Goal: Information Seeking & Learning: Learn about a topic

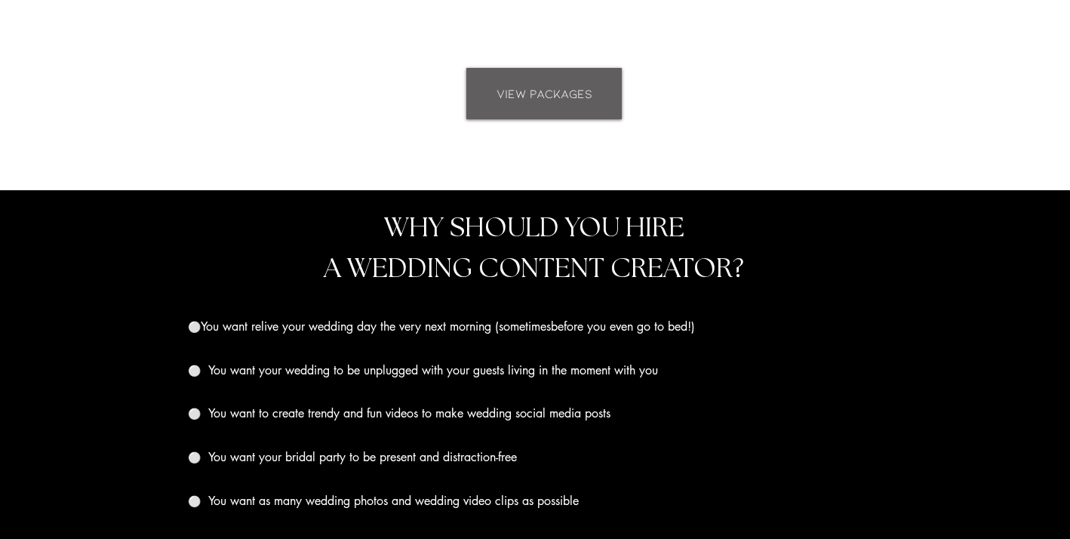
click at [534, 91] on span "VIEW PACKAGES" at bounding box center [545, 93] width 96 height 17
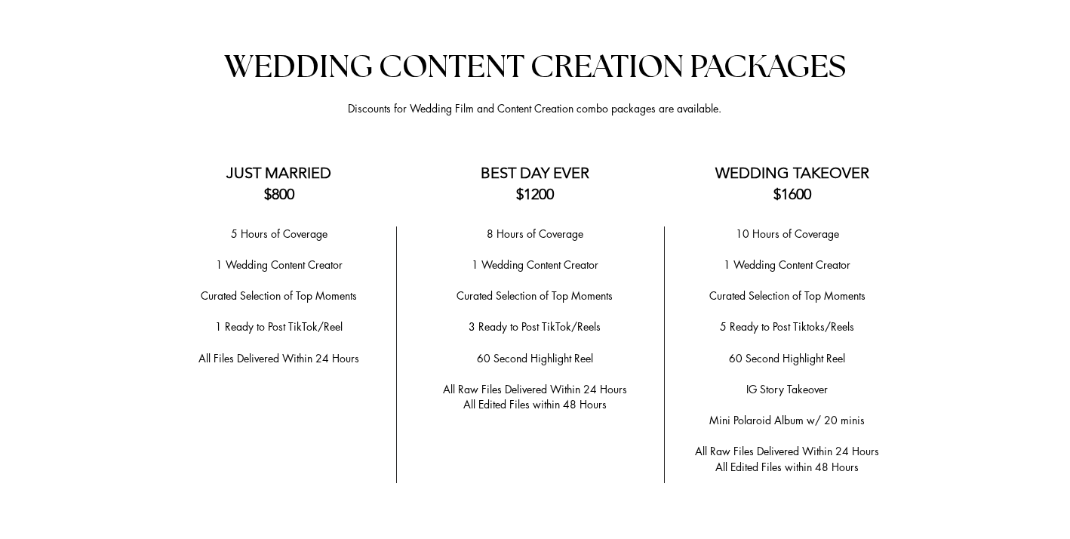
scroll to position [2974, 0]
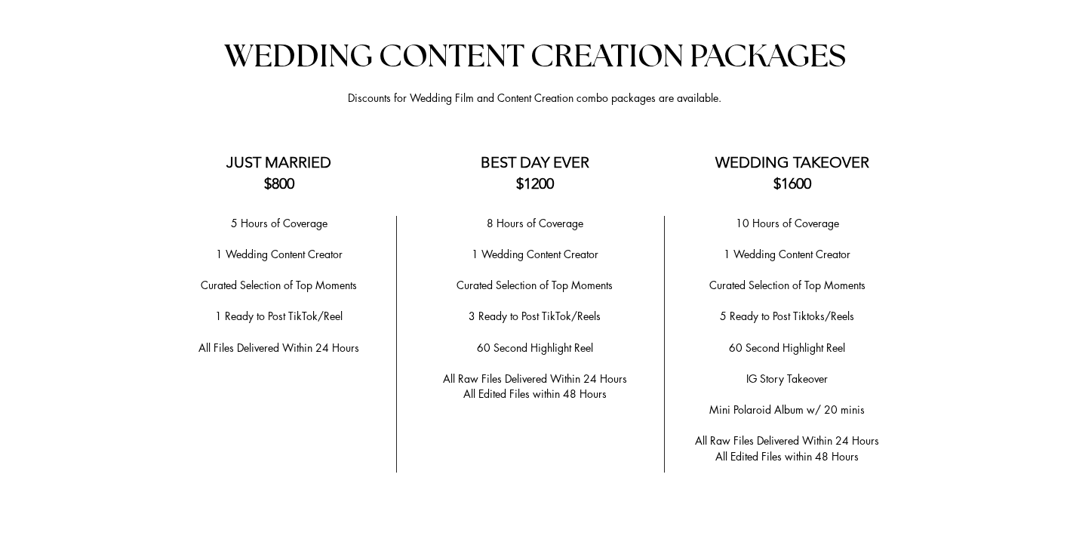
click at [489, 180] on h3 "BEST DAY EVER $1200" at bounding box center [534, 173] width 211 height 42
click at [489, 195] on div at bounding box center [535, 526] width 1070 height 1074
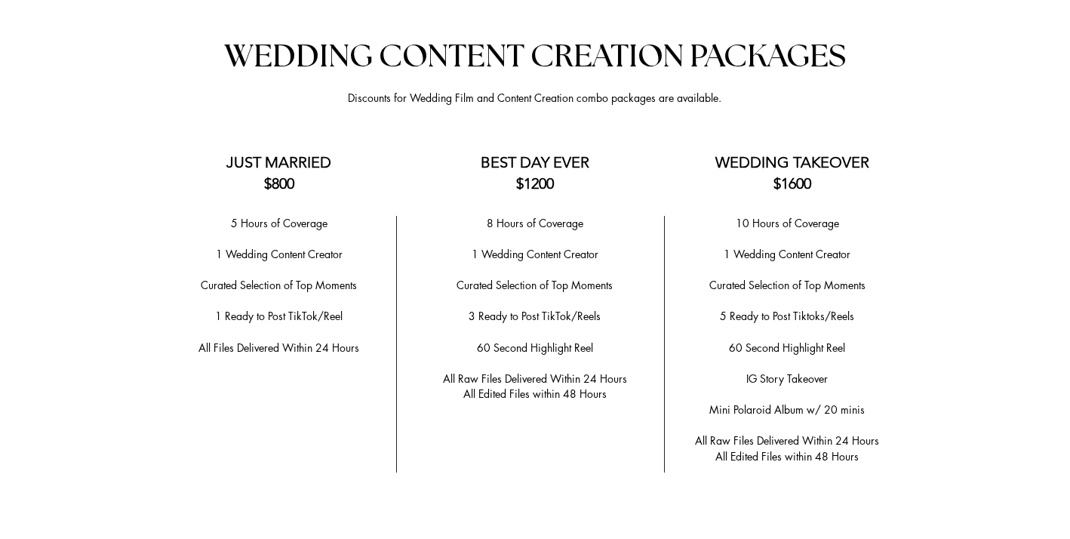
click at [489, 195] on div at bounding box center [535, 526] width 1070 height 1074
click at [489, 208] on div at bounding box center [535, 526] width 1070 height 1074
click at [481, 340] on span "60 Second Highlight Reel" at bounding box center [535, 347] width 116 height 14
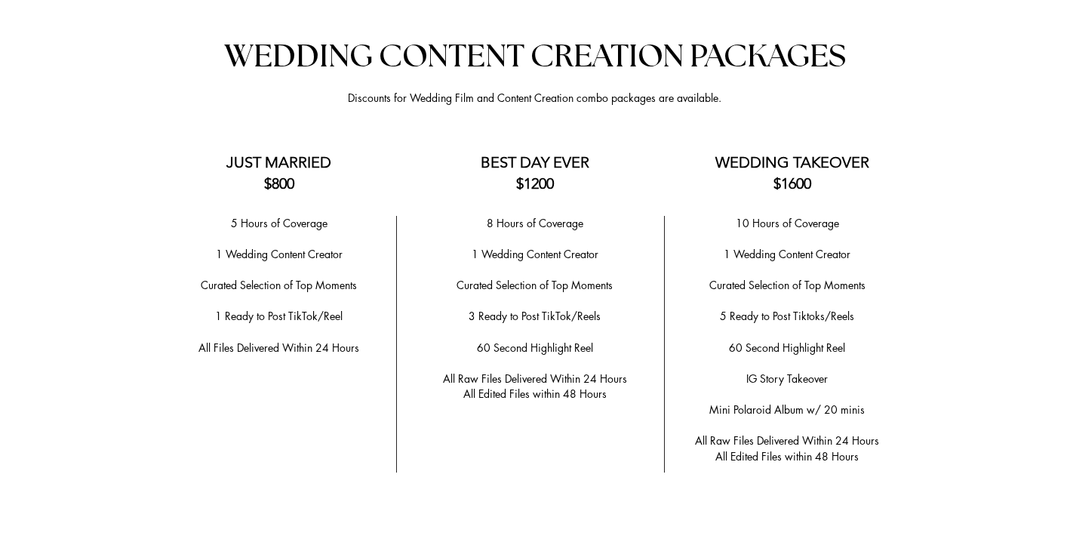
click at [481, 340] on span "60 Second Highlight Reel" at bounding box center [535, 347] width 116 height 14
click at [481, 371] on span "All Raw Files Delivered Within 24 Hours" at bounding box center [535, 378] width 184 height 14
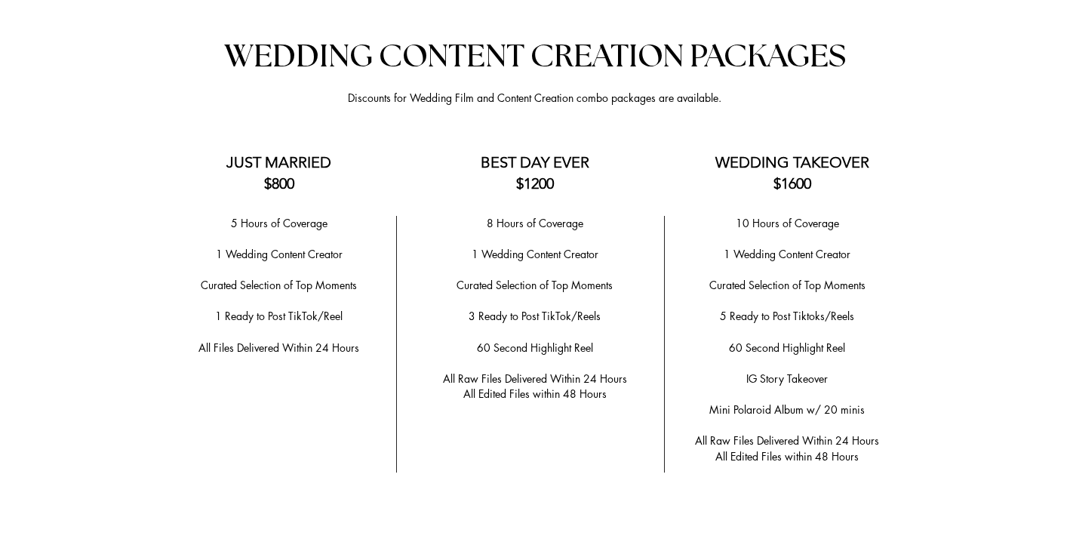
click at [484, 386] on span "All Edited Files within 48 Hours" at bounding box center [534, 393] width 143 height 14
click at [472, 315] on span "3 Ready to Post TikTok/Reels" at bounding box center [535, 316] width 132 height 14
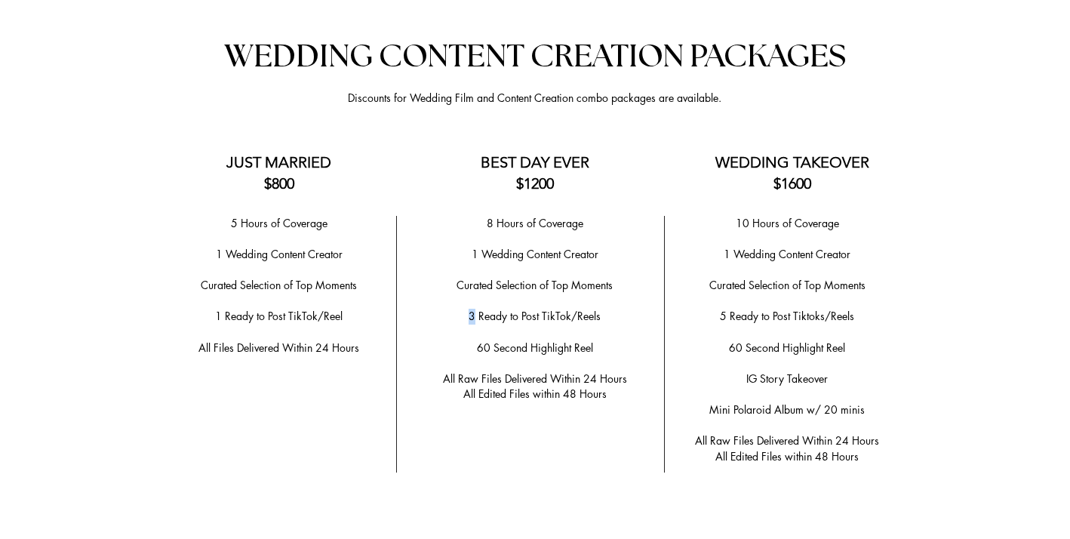
click at [472, 315] on span "3 Ready to Post TikTok/Reels" at bounding box center [535, 316] width 132 height 14
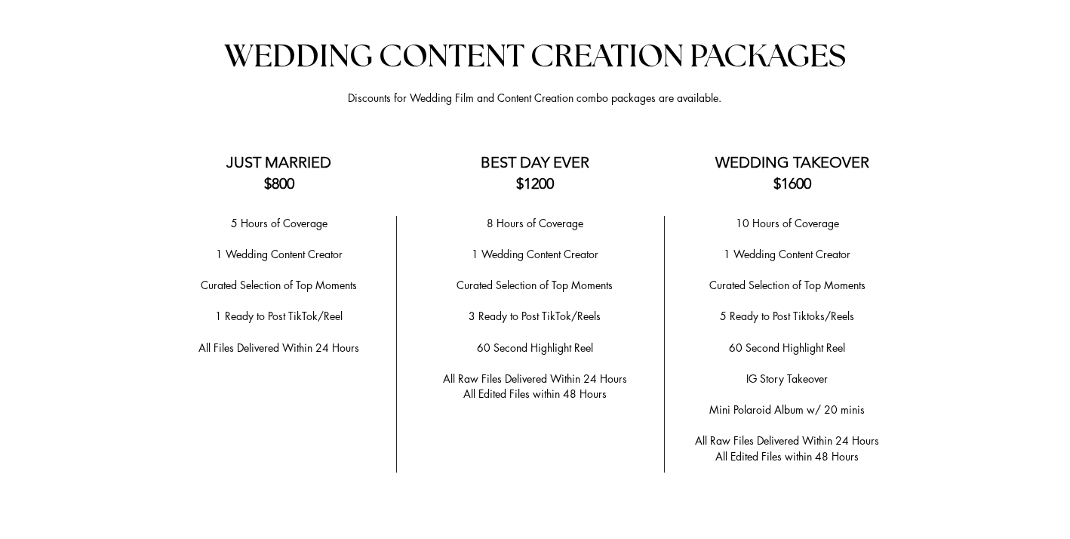
click at [485, 386] on span "All Edited Files within 48 Hours" at bounding box center [534, 393] width 143 height 14
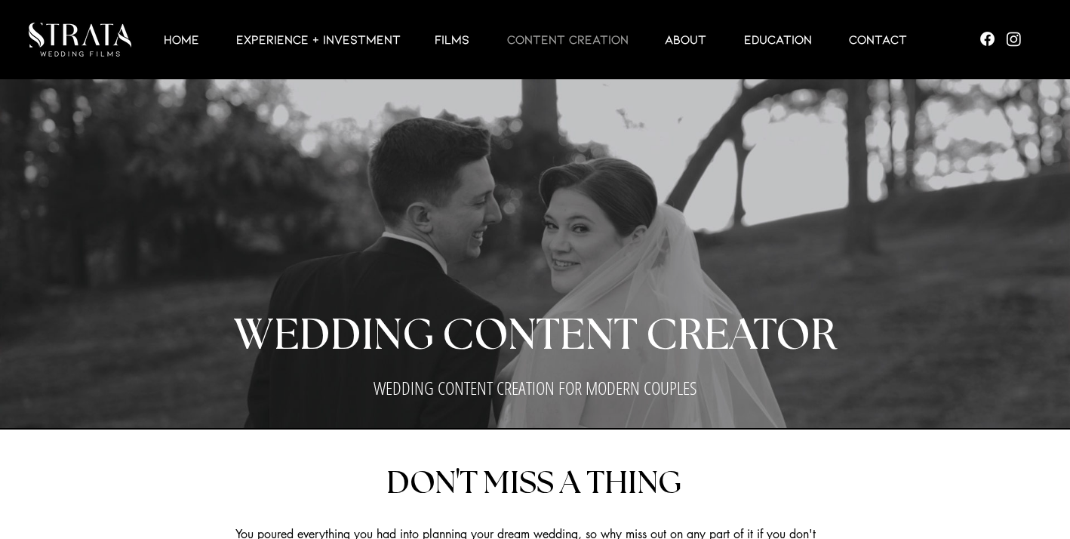
scroll to position [2, 0]
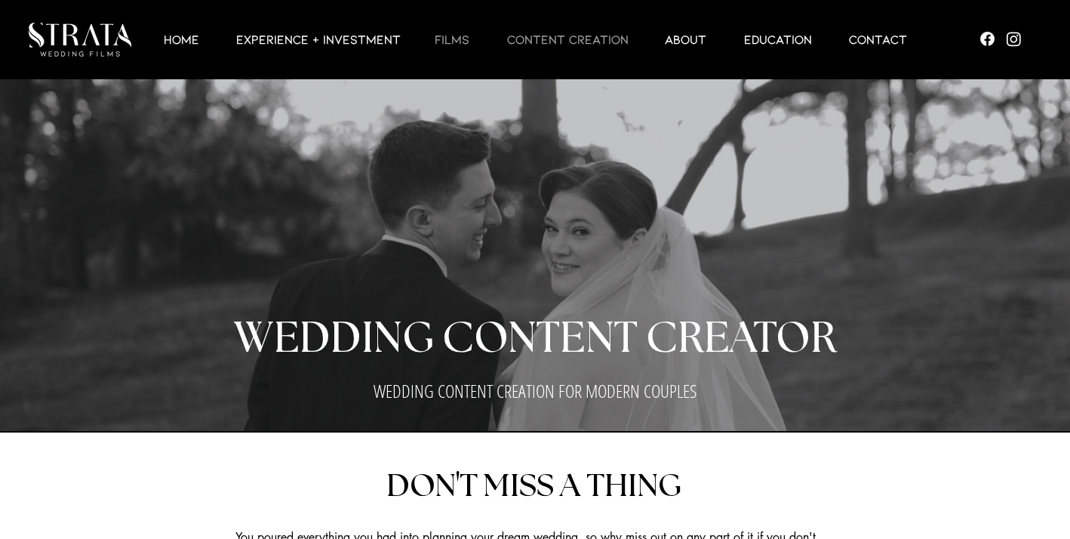
click at [442, 41] on p "Films" at bounding box center [452, 39] width 50 height 18
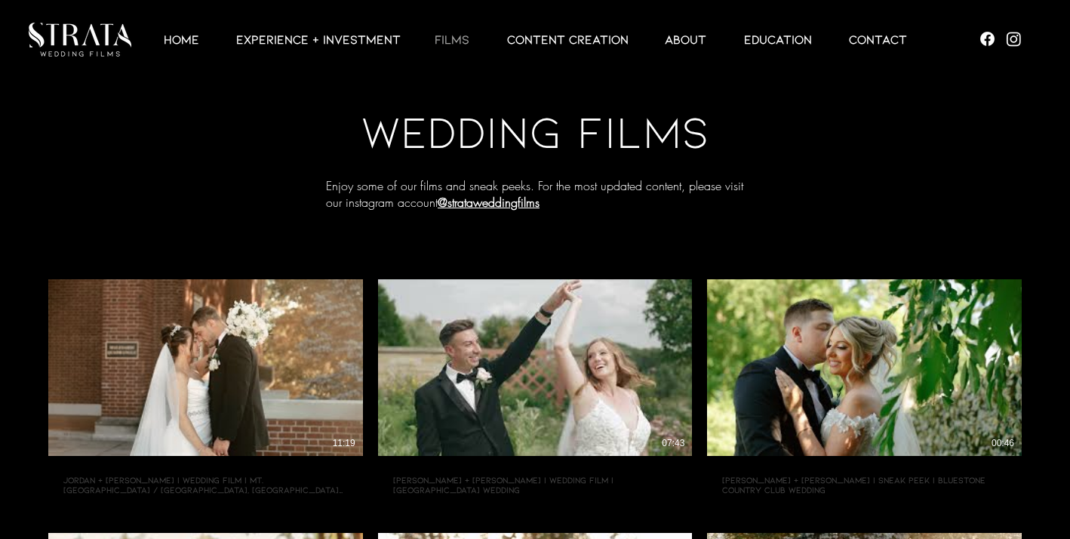
click at [566, 53] on div at bounding box center [546, 39] width 771 height 79
click at [558, 41] on p "CONTENT CREATION" at bounding box center [568, 39] width 137 height 18
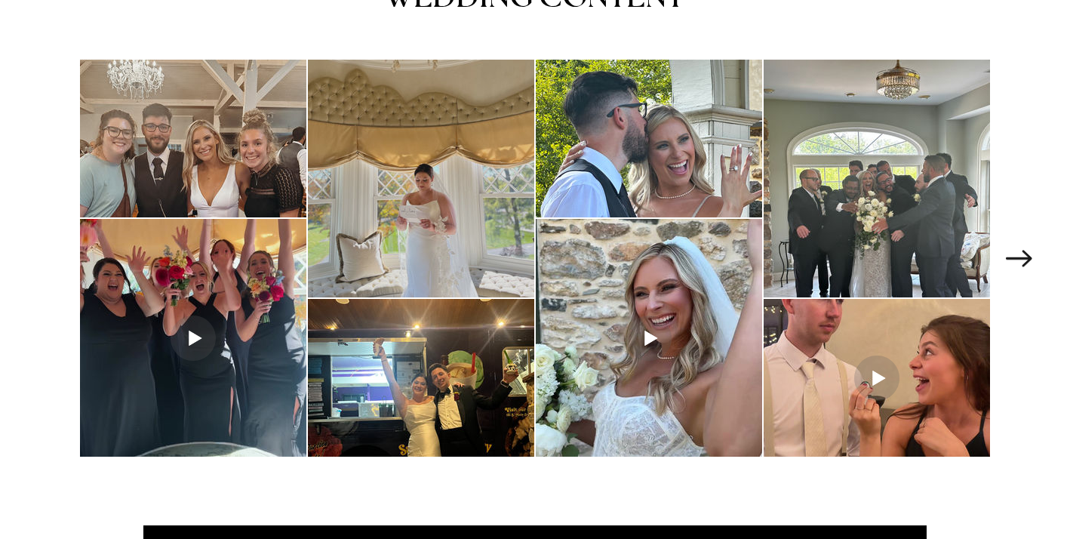
scroll to position [2070, 0]
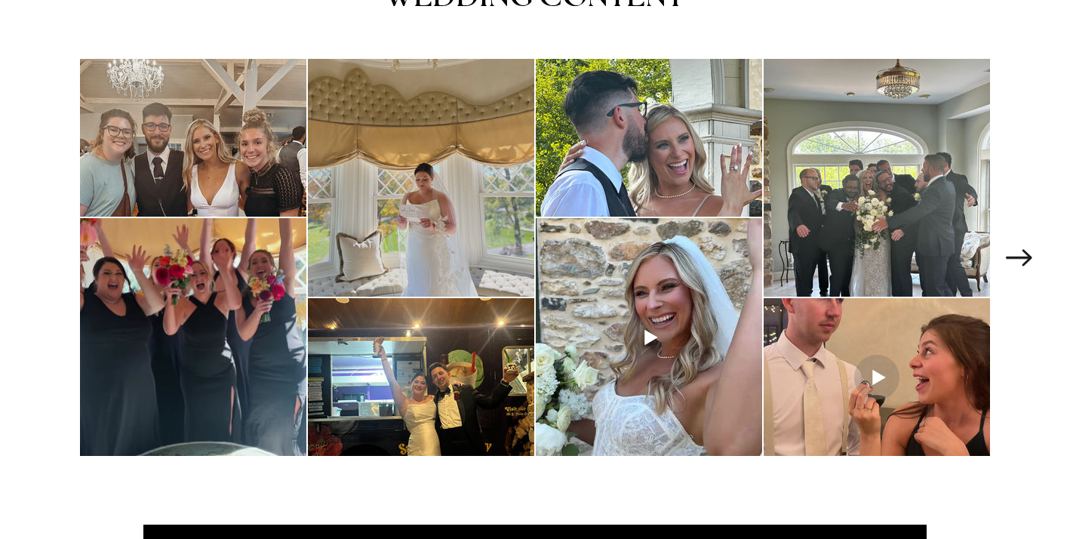
click at [437, 94] on div at bounding box center [421, 178] width 226 height 238
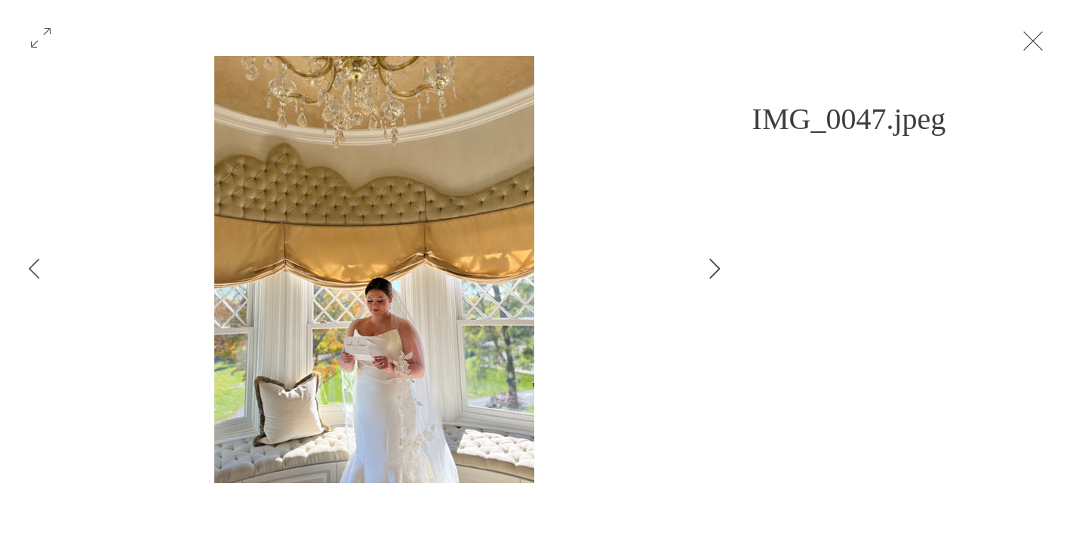
click at [718, 275] on icon "Next Item" at bounding box center [714, 268] width 11 height 20
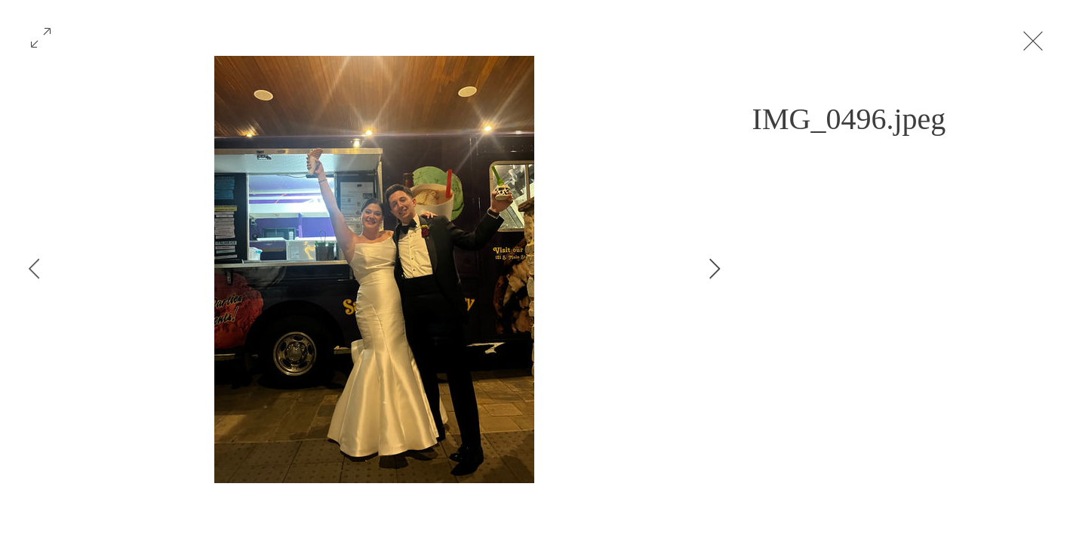
click at [718, 274] on icon "Next Item" at bounding box center [714, 268] width 11 height 20
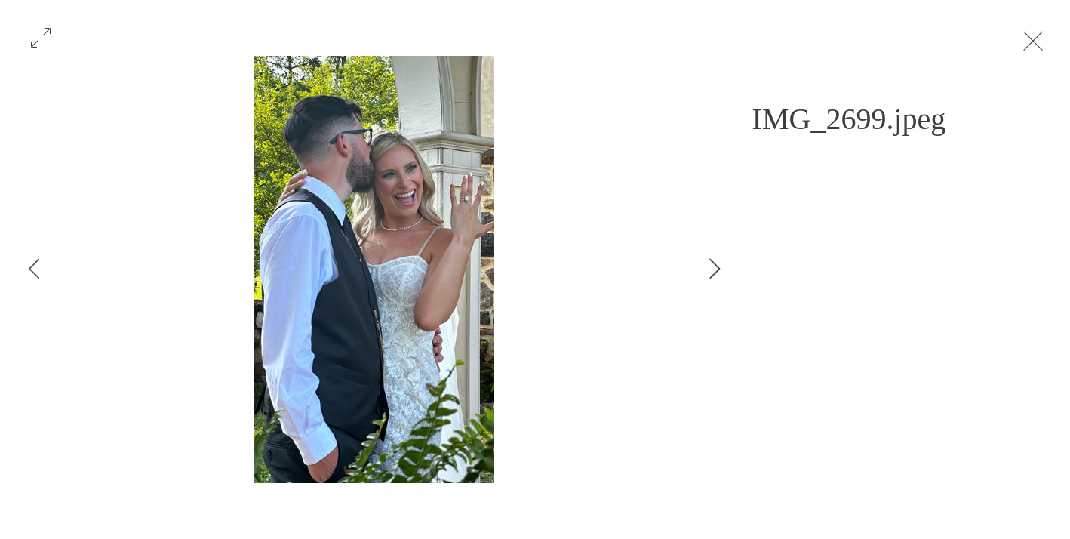
click at [718, 273] on icon "Next Item" at bounding box center [714, 268] width 11 height 20
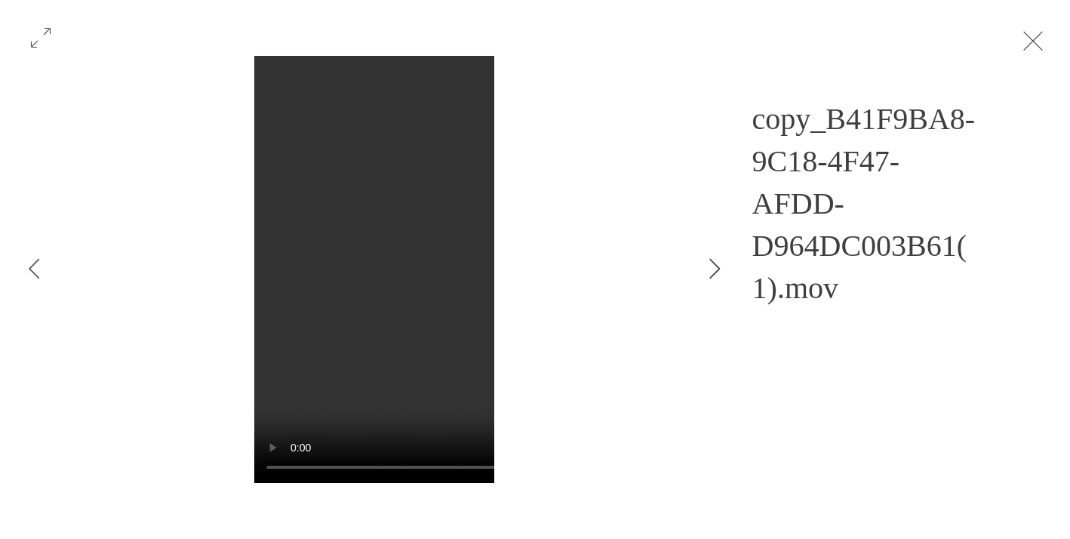
click at [718, 273] on icon "Next Item" at bounding box center [714, 268] width 11 height 20
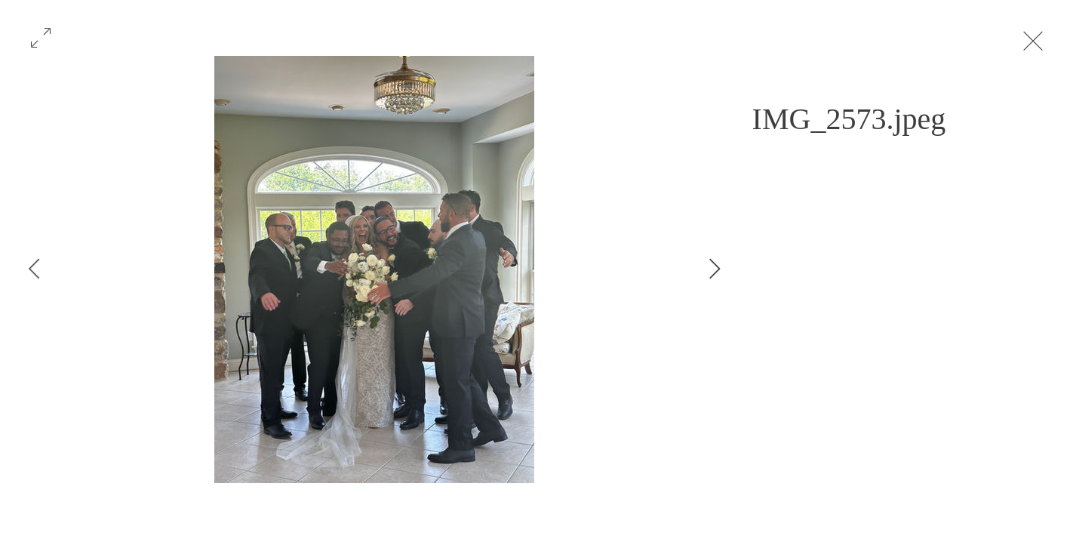
click at [718, 273] on icon "Next Item" at bounding box center [714, 268] width 11 height 20
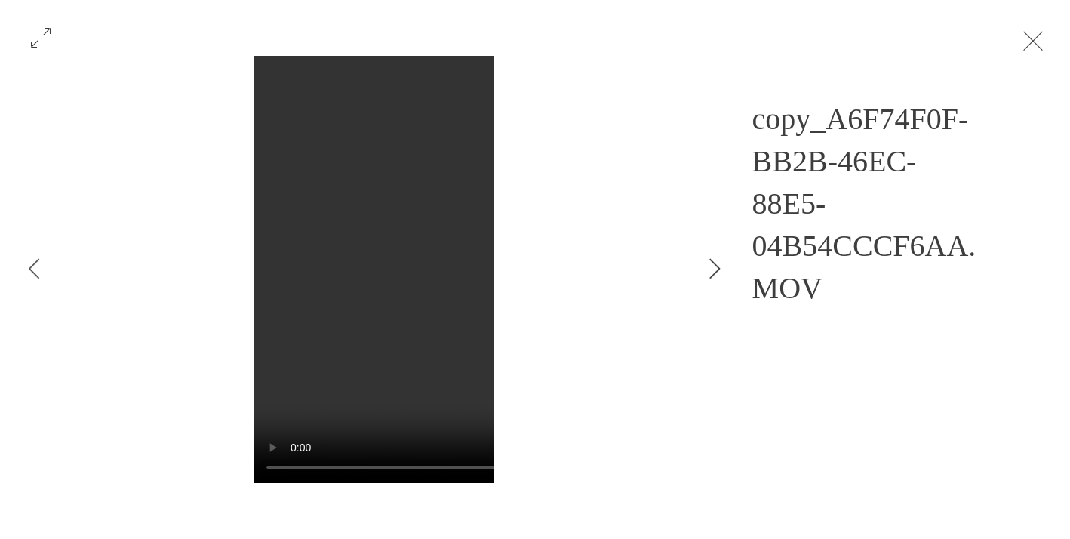
click at [707, 272] on button "Next Item" at bounding box center [715, 270] width 38 height 38
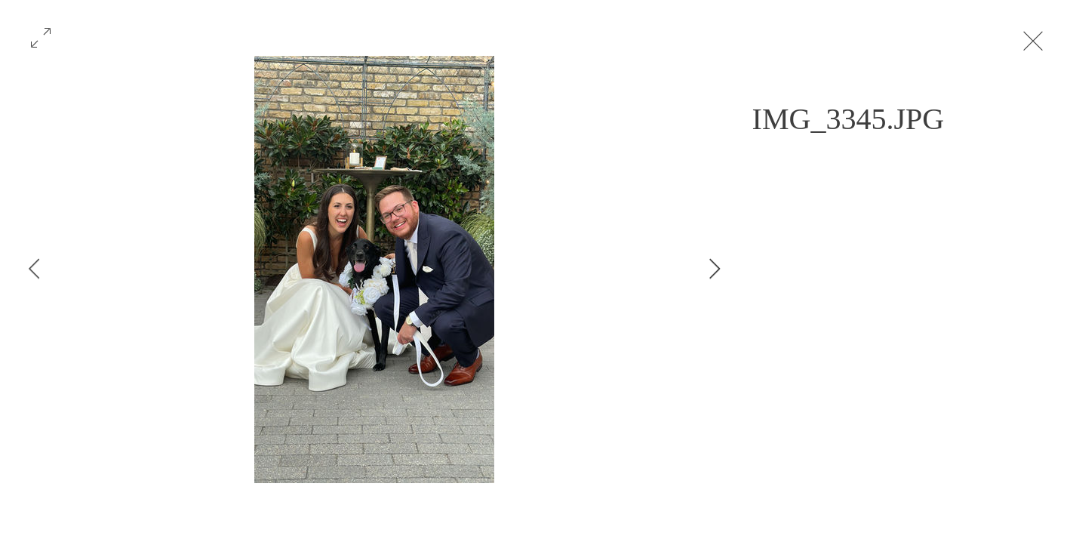
click at [709, 272] on icon "Next Item" at bounding box center [714, 268] width 11 height 20
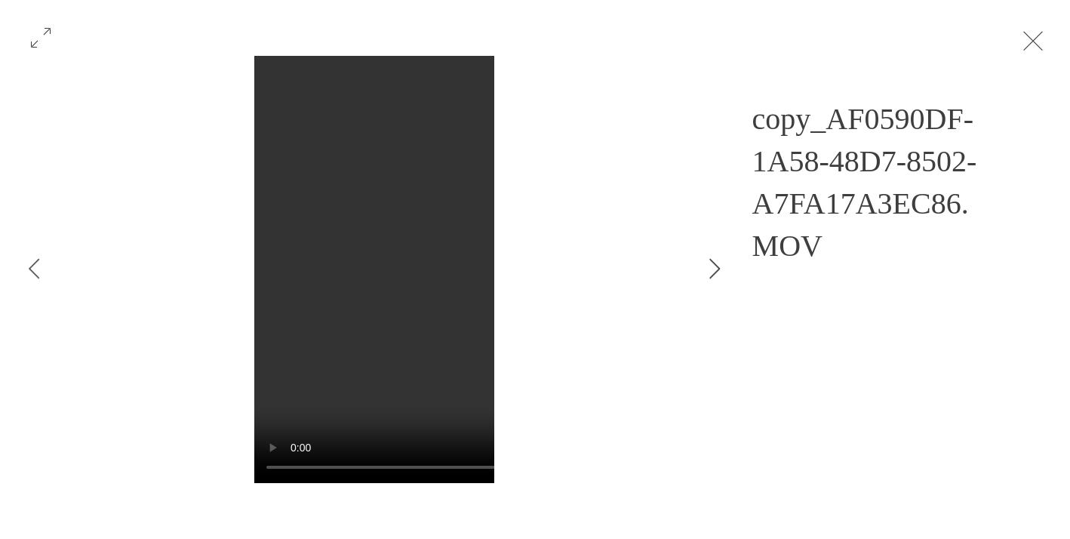
click at [709, 272] on icon "Next Item" at bounding box center [714, 268] width 11 height 20
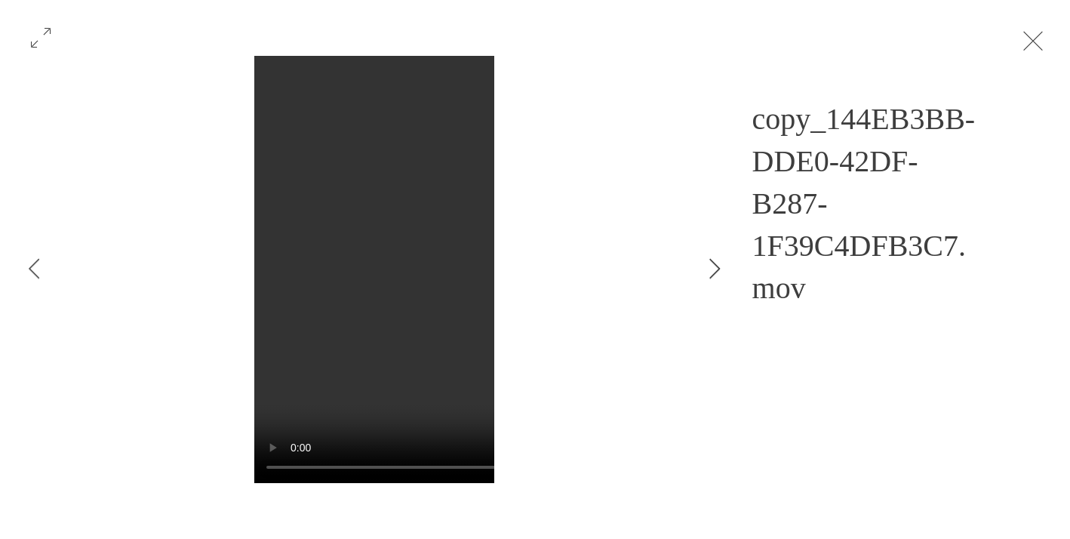
click at [709, 267] on icon "Next Item" at bounding box center [714, 268] width 11 height 20
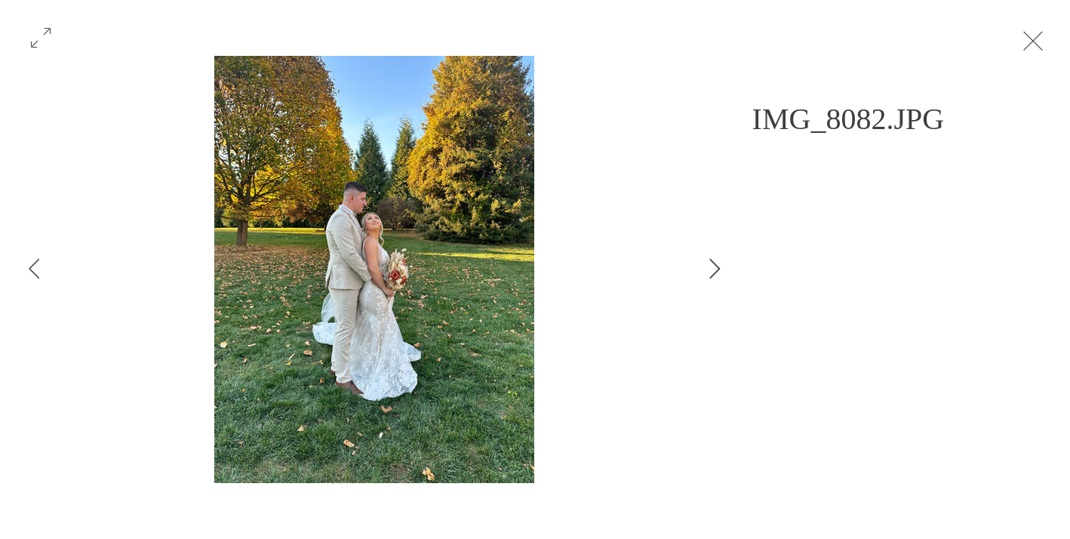
click at [709, 267] on icon "Next Item" at bounding box center [714, 268] width 11 height 20
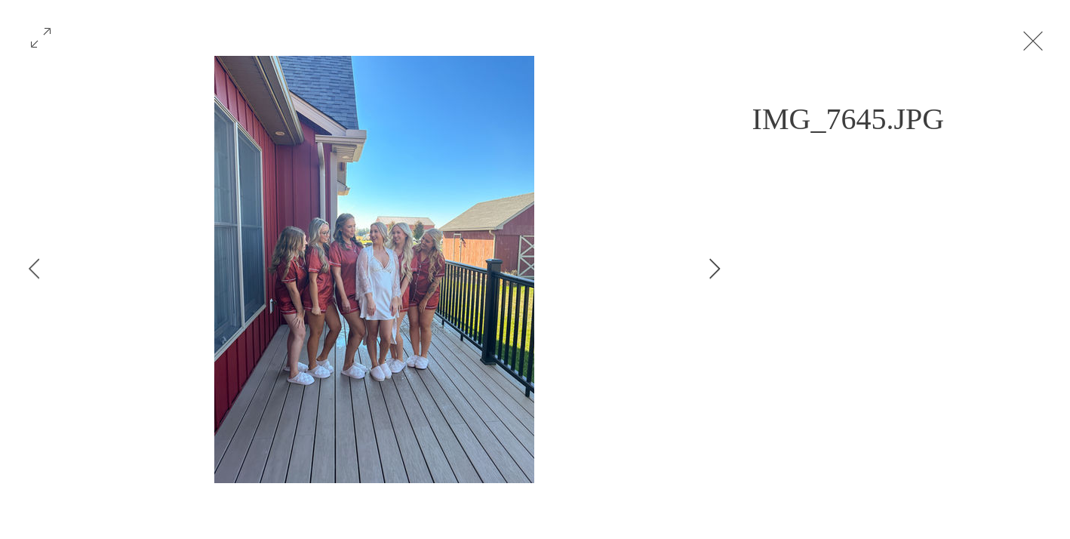
click at [709, 267] on icon "Next Item" at bounding box center [714, 268] width 11 height 20
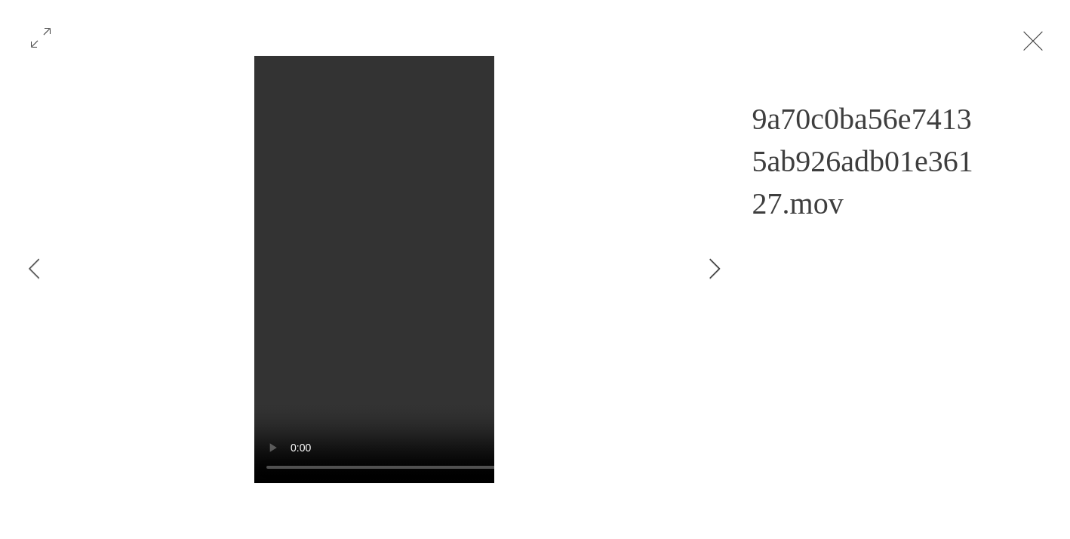
click at [709, 266] on icon "Next Item" at bounding box center [714, 268] width 11 height 20
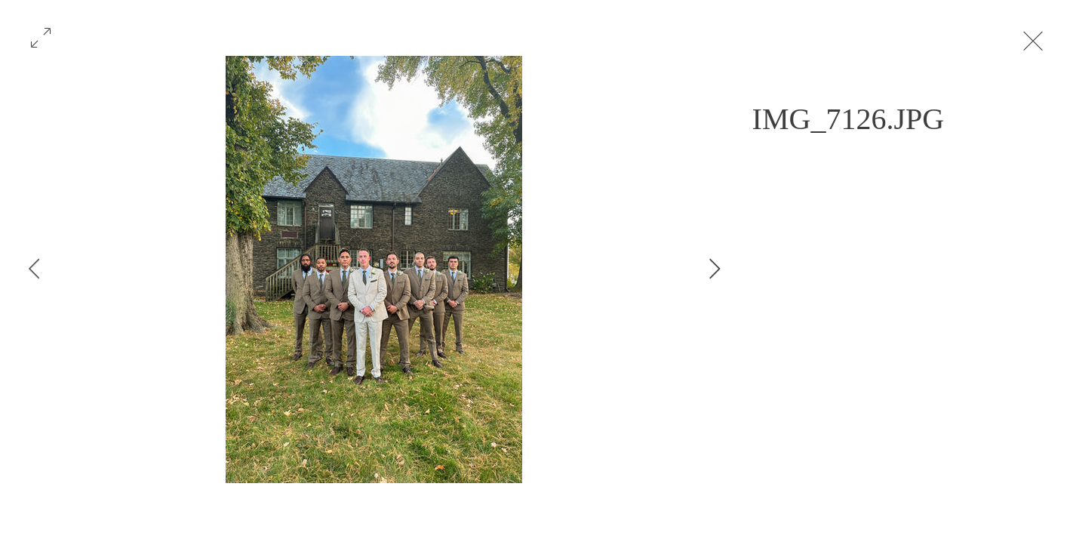
click at [709, 266] on icon "Next Item" at bounding box center [714, 268] width 11 height 20
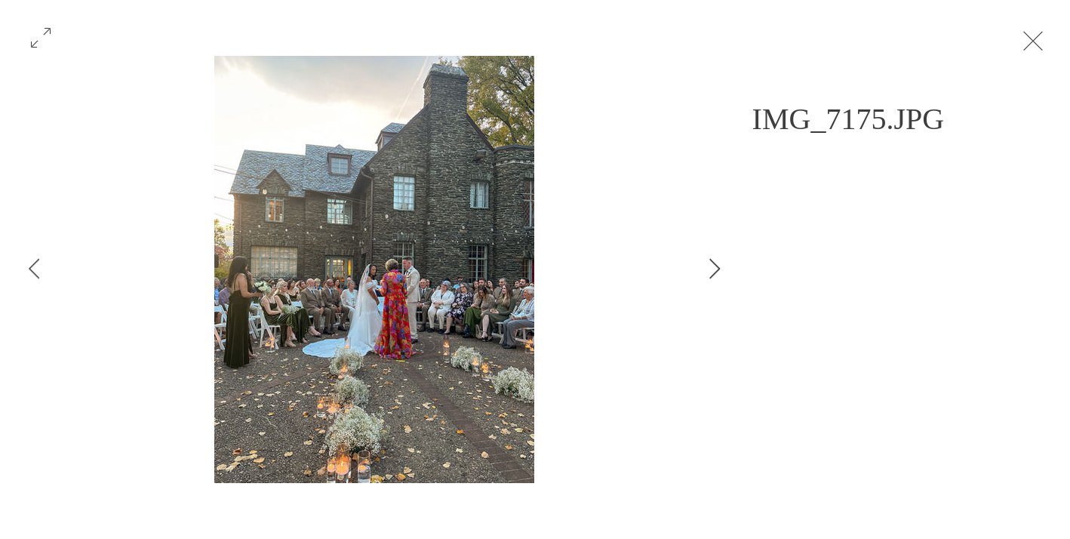
click at [709, 266] on icon "Next Item" at bounding box center [714, 268] width 11 height 20
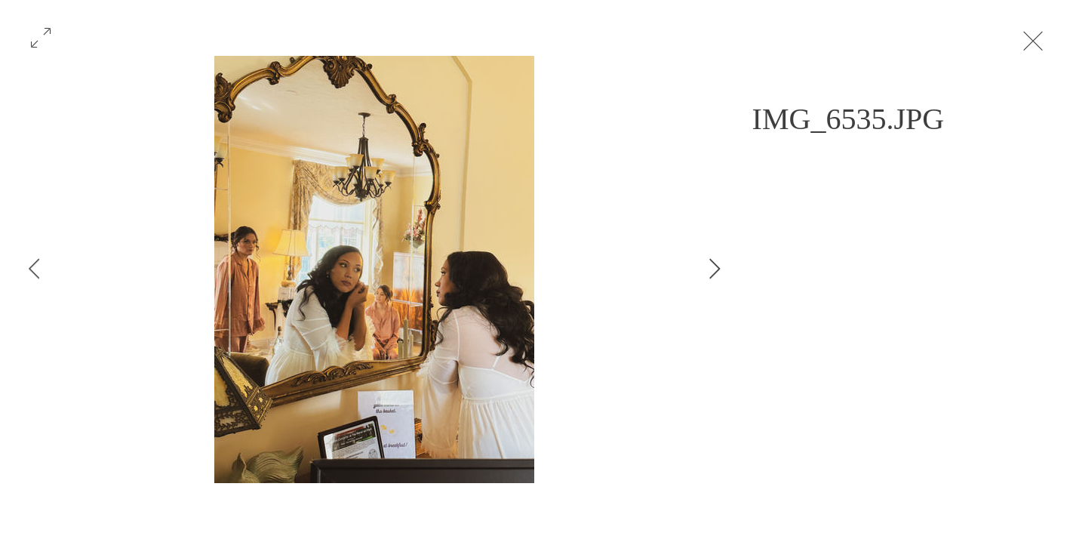
click at [709, 266] on icon "Next Item" at bounding box center [714, 268] width 11 height 20
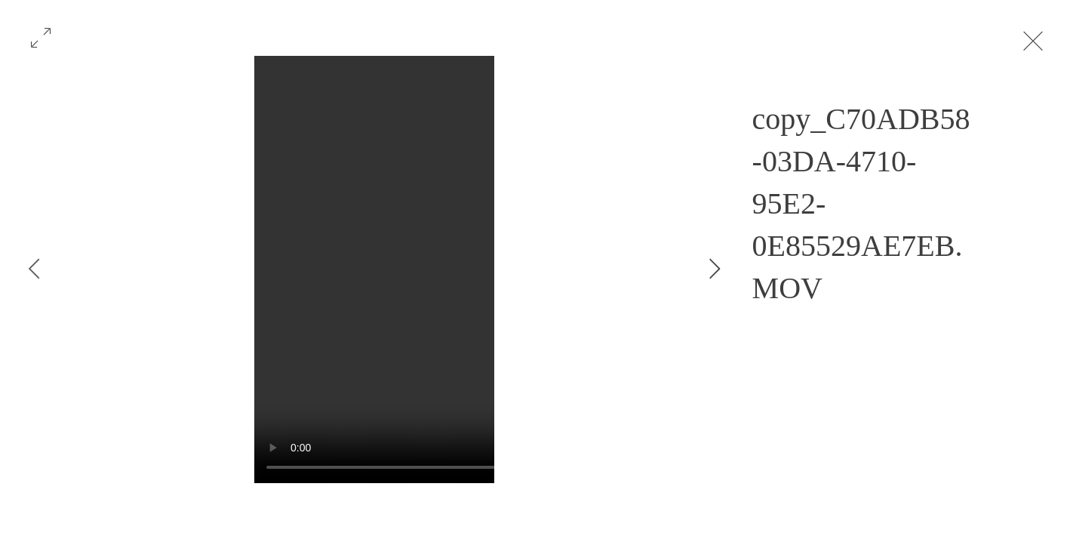
click at [709, 266] on icon "Next Item" at bounding box center [714, 268] width 11 height 20
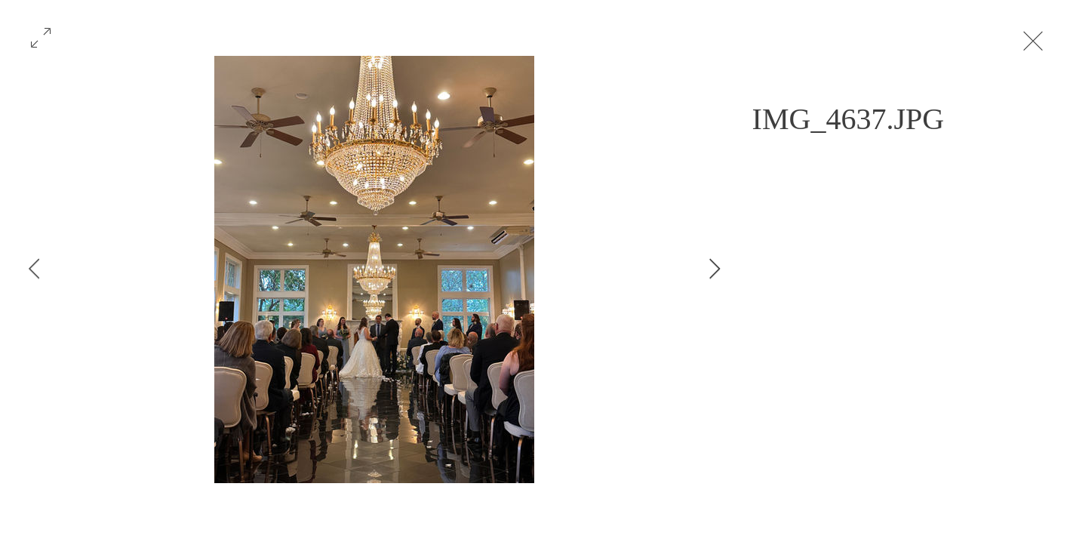
click at [709, 266] on icon "Next Item" at bounding box center [714, 268] width 11 height 20
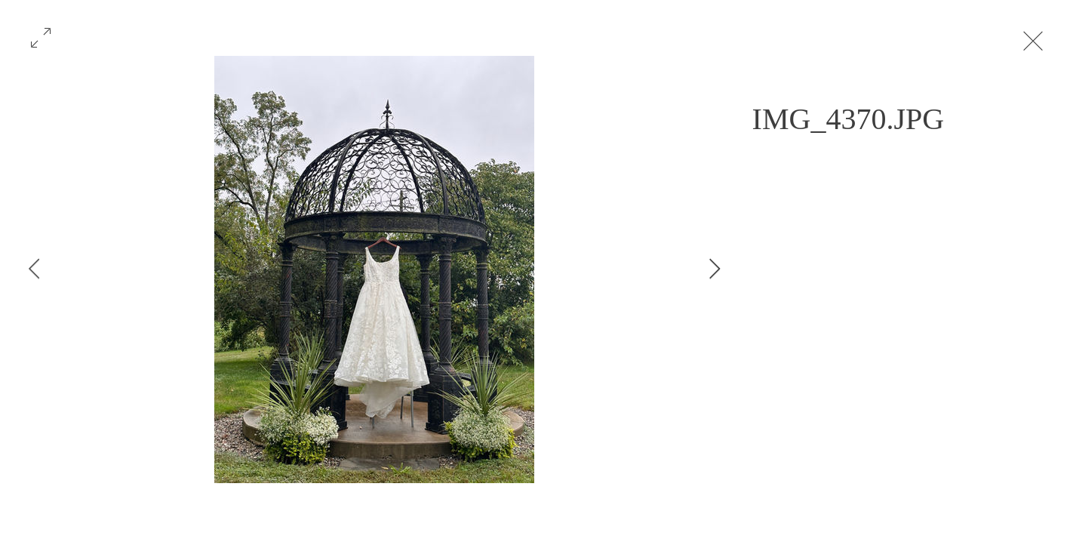
click at [709, 266] on icon "Next Item" at bounding box center [714, 268] width 11 height 20
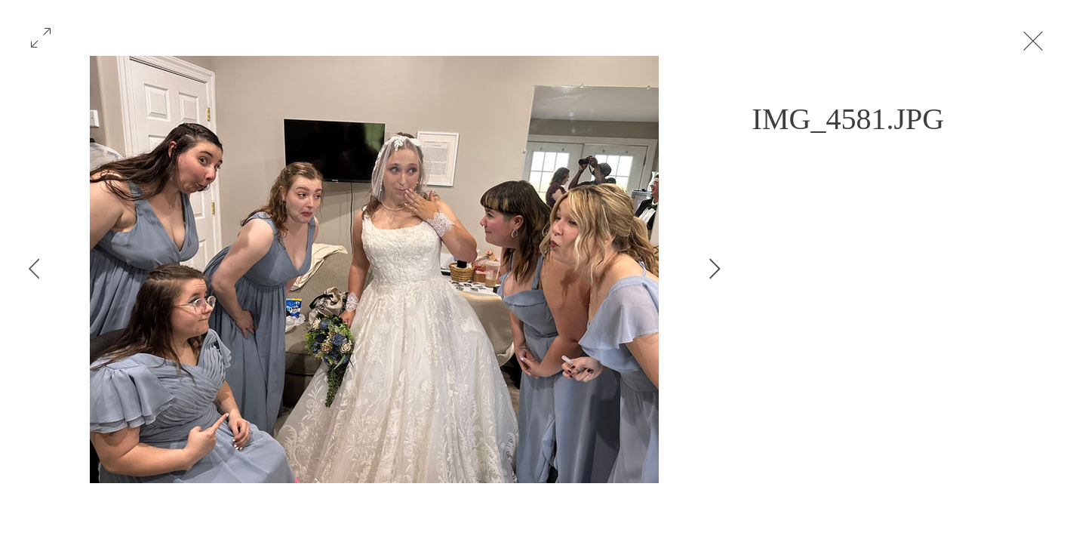
click at [709, 266] on icon "Next Item" at bounding box center [714, 268] width 11 height 20
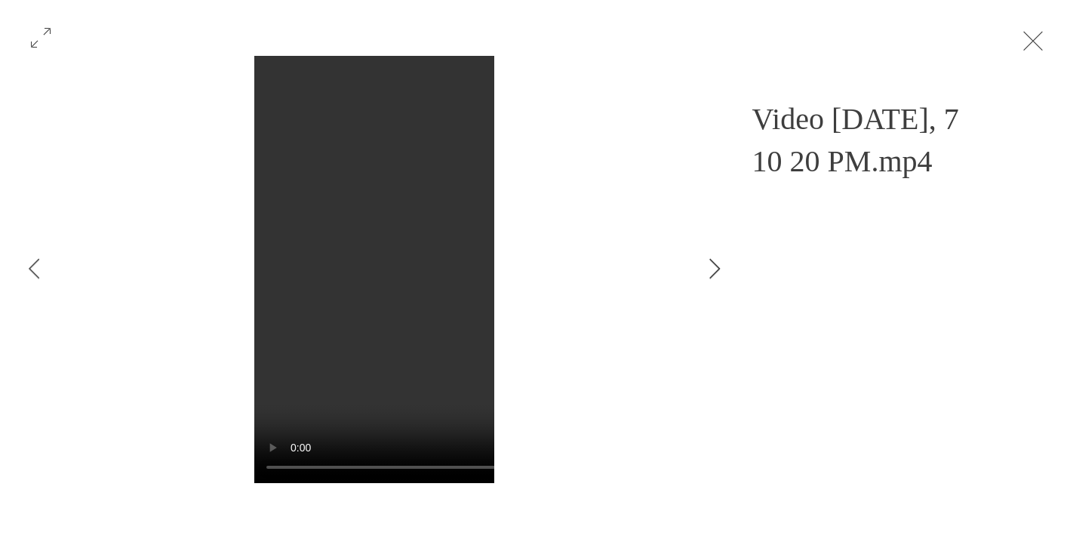
click at [709, 266] on icon "Next Item" at bounding box center [714, 268] width 11 height 20
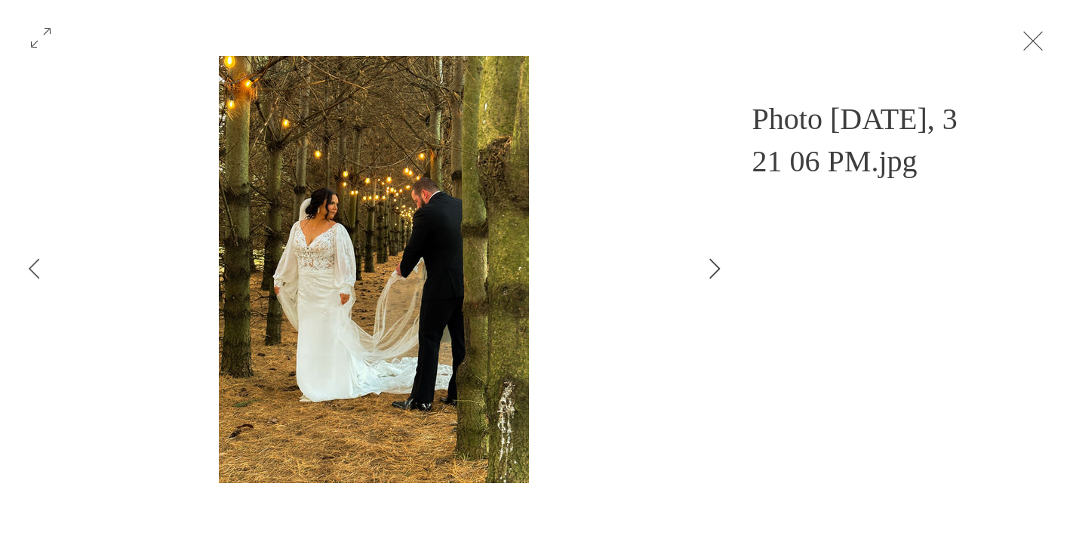
click at [709, 266] on icon "Next Item" at bounding box center [714, 268] width 11 height 20
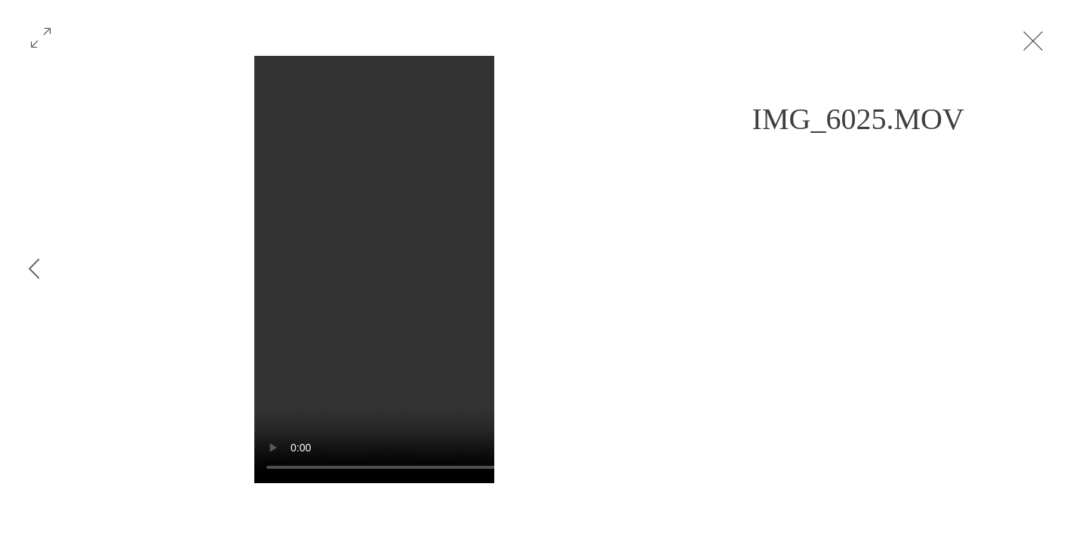
click at [1045, 41] on button "Exit expand mode" at bounding box center [1033, 39] width 29 height 33
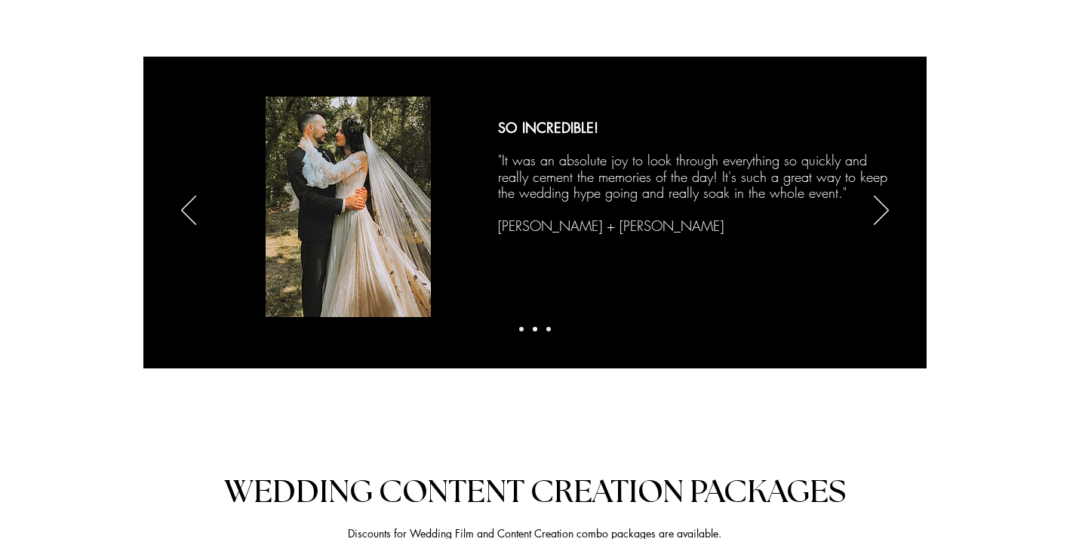
scroll to position [2534, 0]
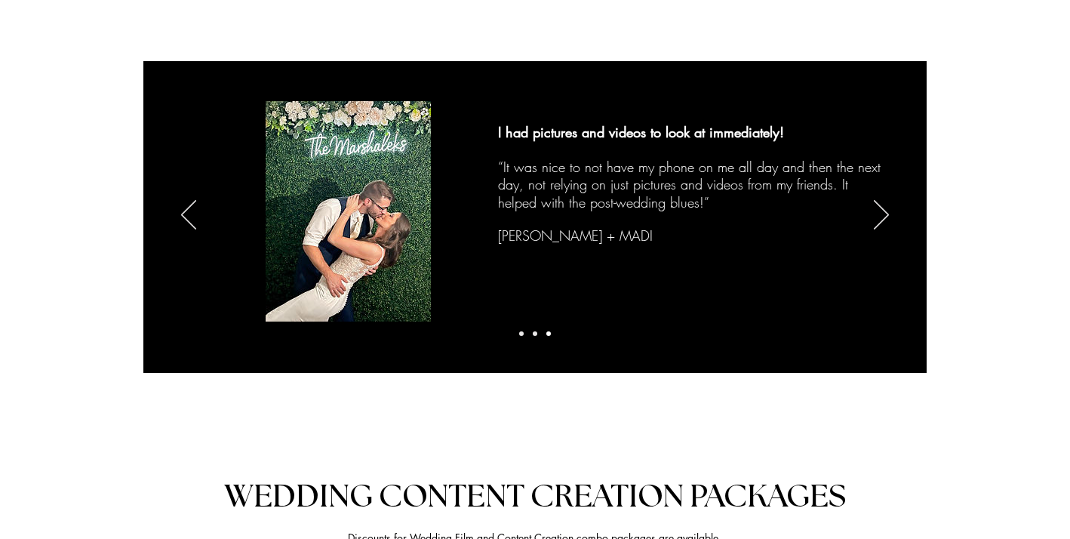
drag, startPoint x: 885, startPoint y: 211, endPoint x: 913, endPoint y: 257, distance: 53.8
click at [913, 257] on div "I had pictures and videos to look at immediately! ​ “It was nice to not have my…" at bounding box center [534, 216] width 783 height 310
click at [881, 214] on icon "Next" at bounding box center [881, 214] width 15 height 29
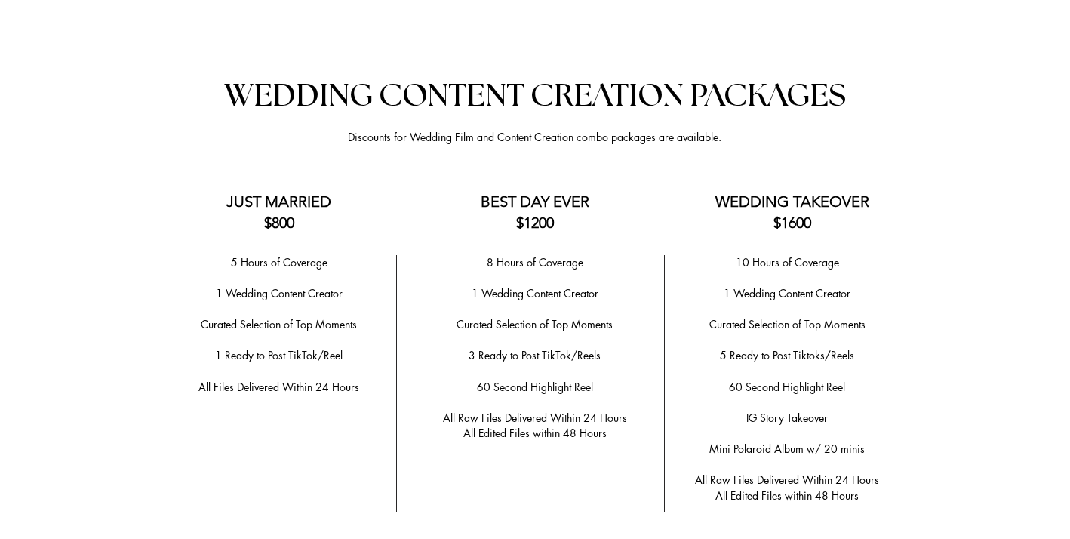
scroll to position [2940, 0]
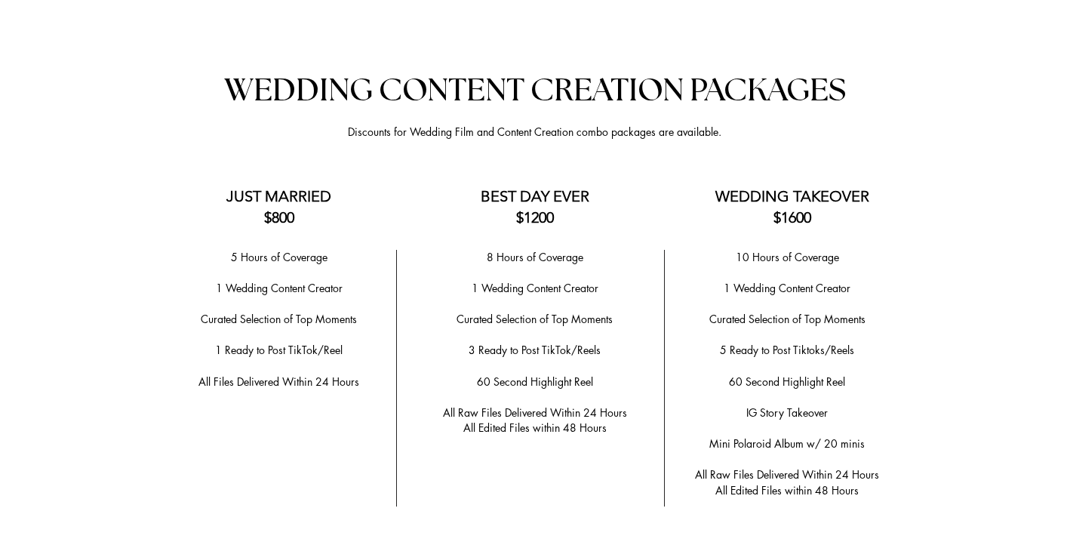
click at [592, 312] on span "​Curated Selection of Top Moments" at bounding box center [535, 319] width 156 height 14
